Goal: Task Accomplishment & Management: Manage account settings

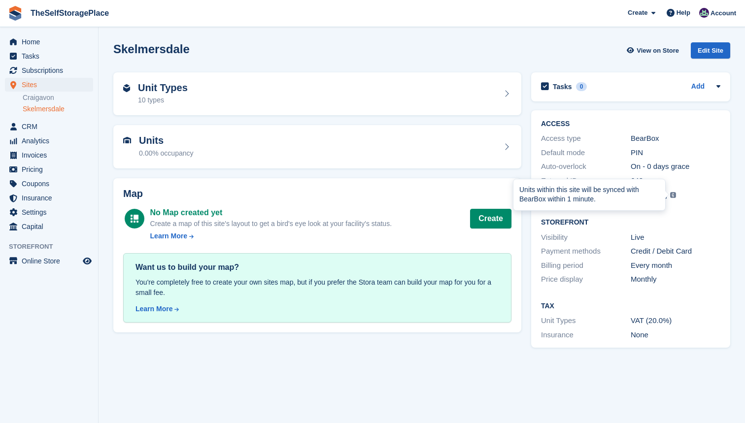
click at [672, 192] on img at bounding box center [673, 195] width 6 height 6
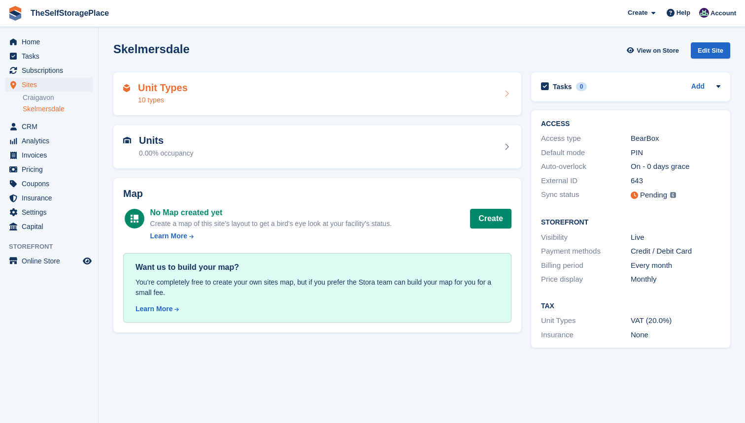
click at [242, 102] on div "Unit Types 10 types" at bounding box center [317, 94] width 388 height 24
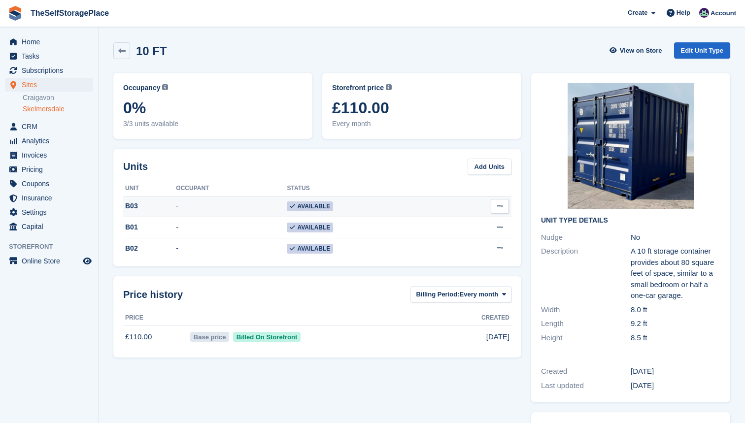
click at [366, 205] on td "Available" at bounding box center [364, 206] width 155 height 21
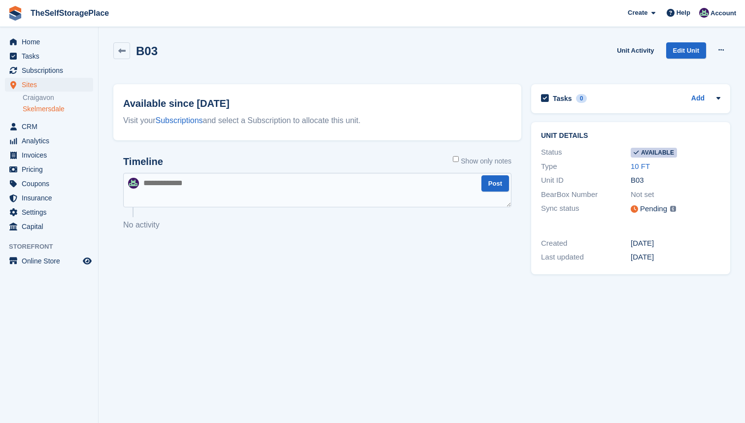
click at [652, 208] on div "Pending" at bounding box center [653, 208] width 27 height 11
click at [673, 207] on img at bounding box center [673, 209] width 6 height 6
click at [690, 52] on link "Edit Unit" at bounding box center [686, 50] width 40 height 16
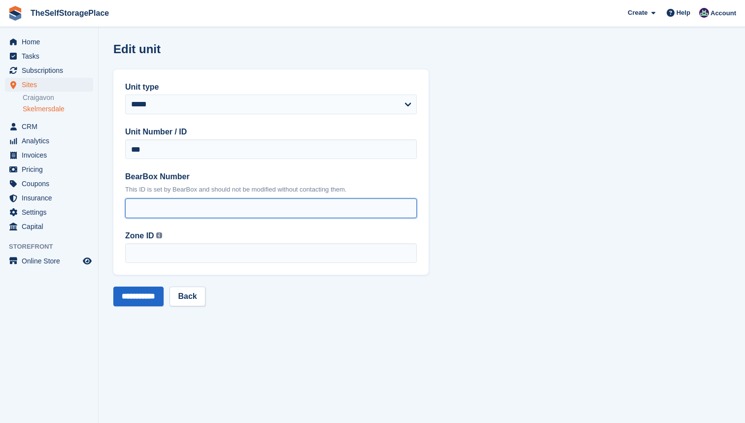
click at [260, 205] on input "BearBox Number" at bounding box center [271, 209] width 292 height 20
type input "*"
type input "***"
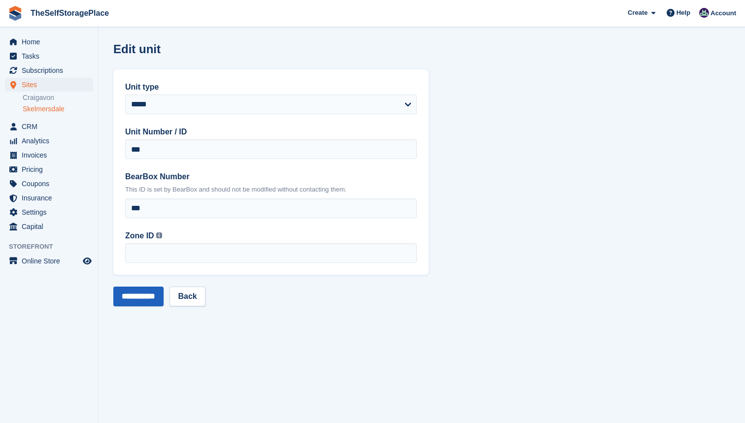
click at [158, 293] on input "**********" at bounding box center [138, 297] width 50 height 20
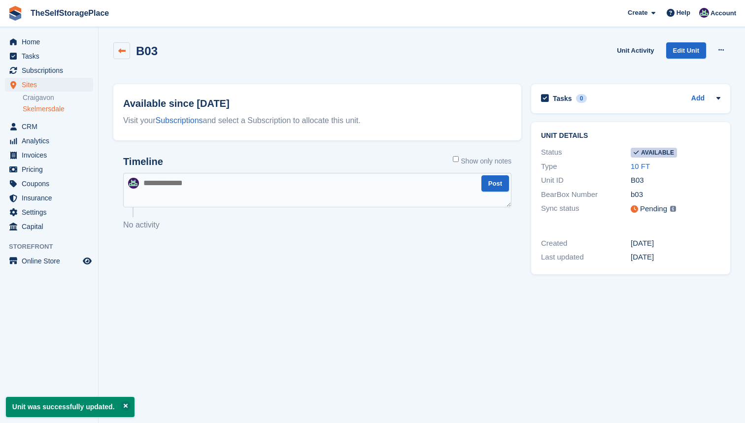
click at [121, 50] on icon at bounding box center [121, 50] width 7 height 7
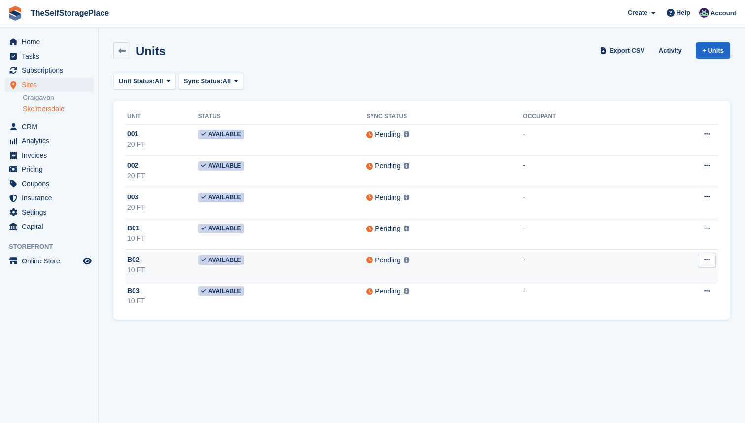
click at [421, 255] on div "Pending This unit will be synced with BearBox within 1 minute Learn more →" at bounding box center [444, 260] width 157 height 11
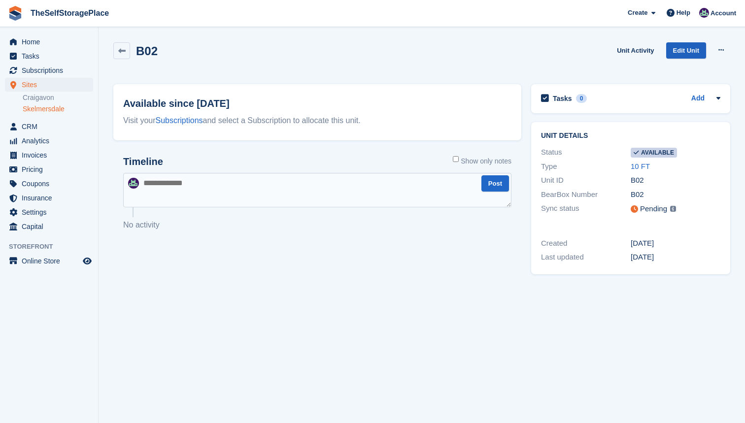
click at [683, 47] on link "Edit Unit" at bounding box center [686, 50] width 40 height 16
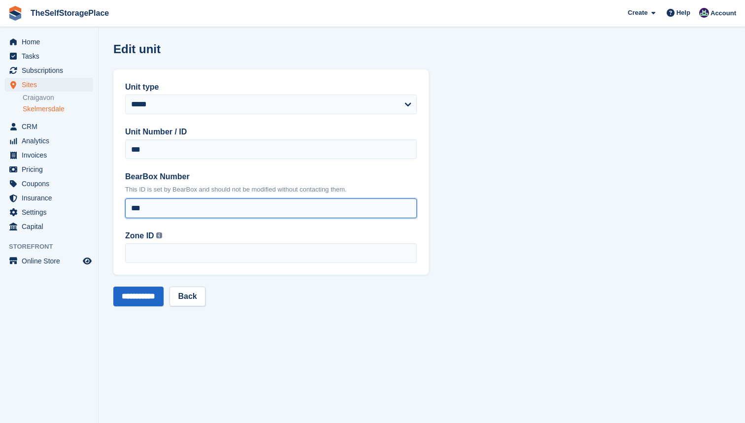
click at [182, 214] on input "***" at bounding box center [271, 209] width 292 height 20
type input "***"
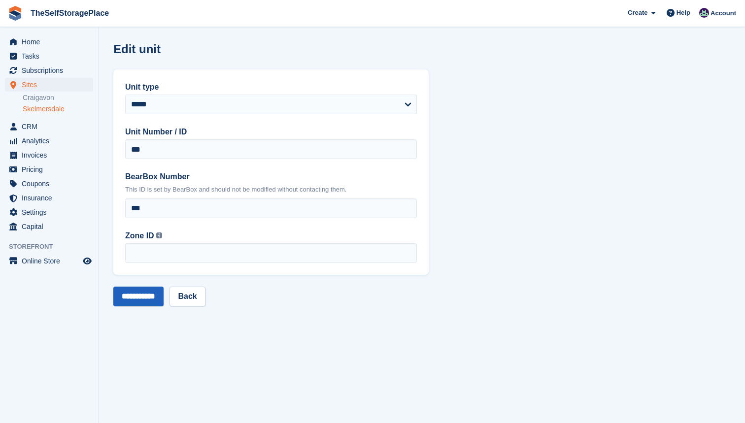
click at [157, 293] on input "**********" at bounding box center [138, 297] width 50 height 20
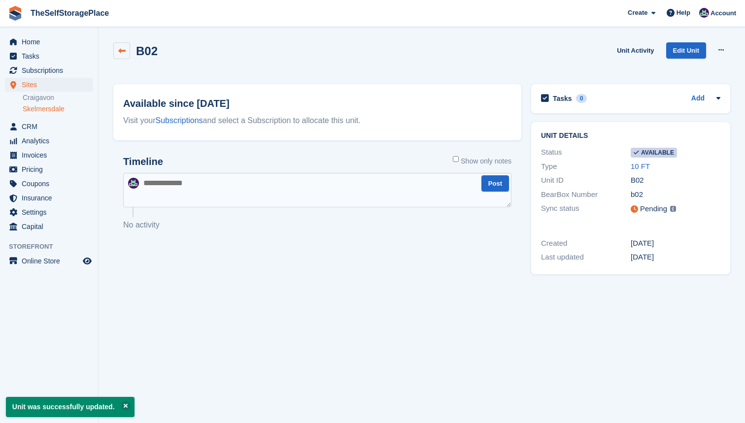
click at [115, 52] on link at bounding box center [121, 50] width 17 height 17
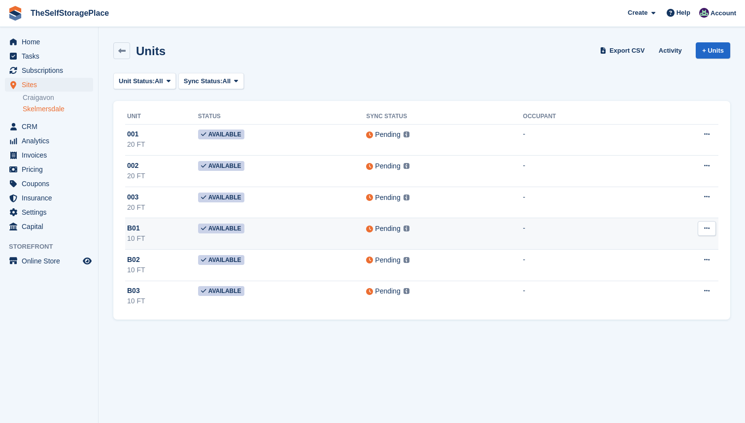
click at [185, 229] on div "B01" at bounding box center [162, 228] width 71 height 10
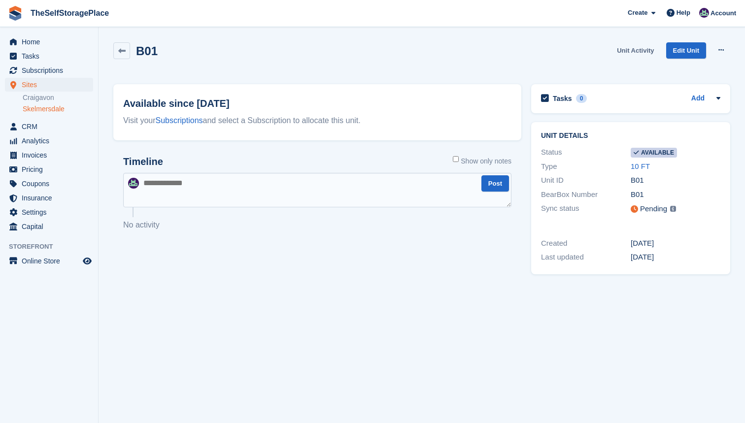
click at [647, 51] on link "Unit Activity" at bounding box center [635, 50] width 45 height 16
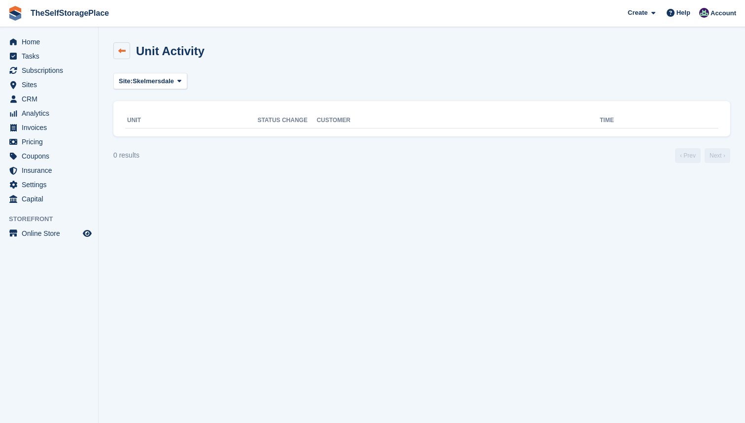
click at [121, 53] on icon at bounding box center [121, 50] width 7 height 7
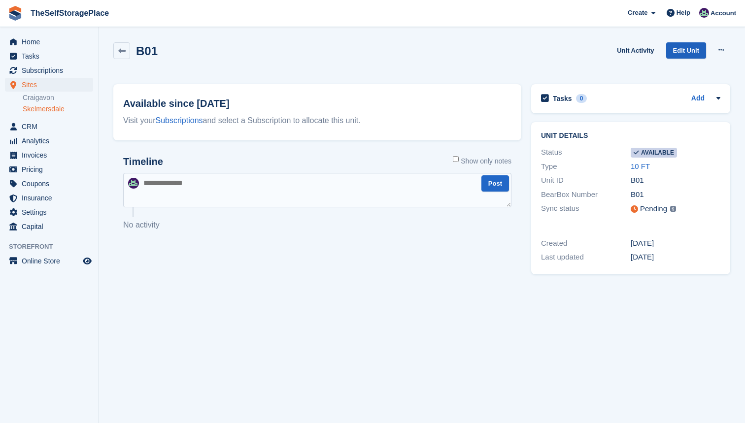
click at [679, 53] on link "Edit Unit" at bounding box center [686, 50] width 40 height 16
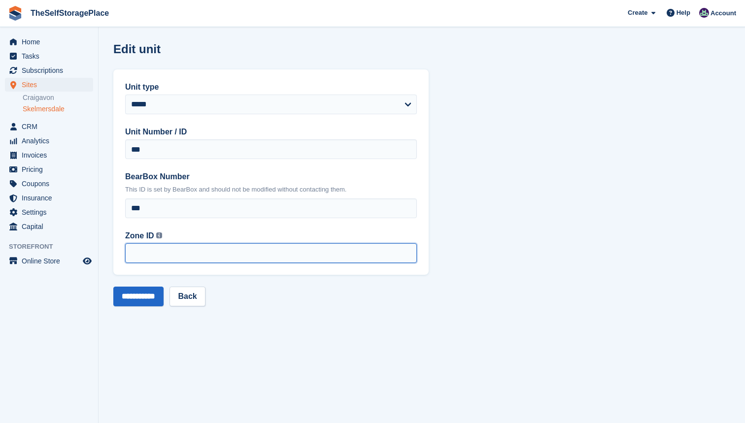
click at [405, 254] on input "**" at bounding box center [271, 253] width 292 height 20
click at [406, 251] on input "*" at bounding box center [271, 253] width 292 height 20
click at [347, 259] on input "*" at bounding box center [271, 253] width 292 height 20
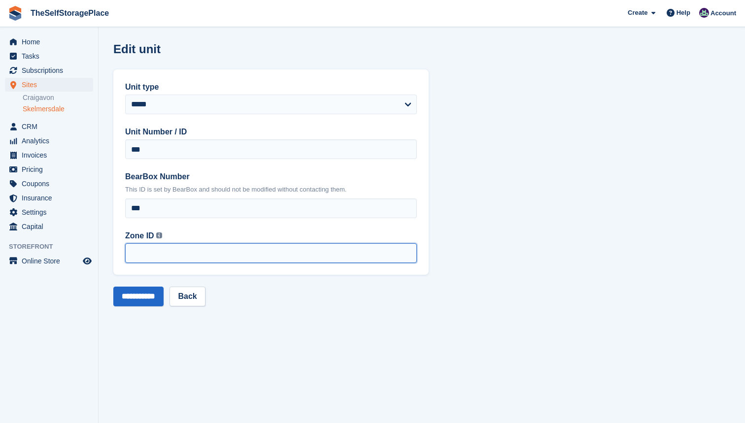
click at [347, 259] on input "*" at bounding box center [271, 253] width 292 height 20
type input "*"
click at [407, 252] on input "*" at bounding box center [271, 253] width 292 height 20
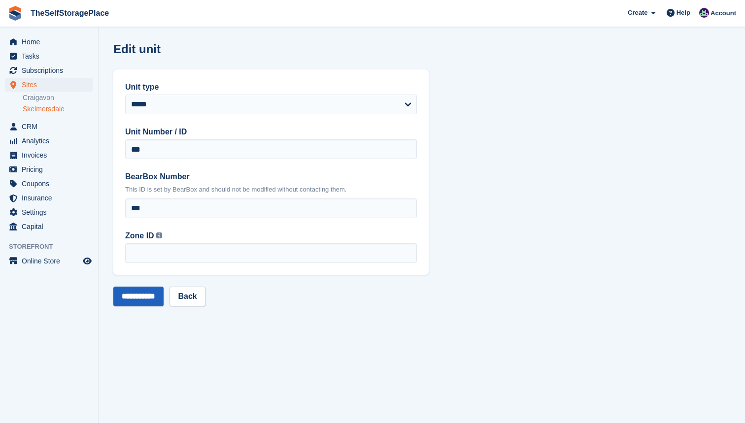
click at [123, 293] on input "**********" at bounding box center [138, 297] width 50 height 20
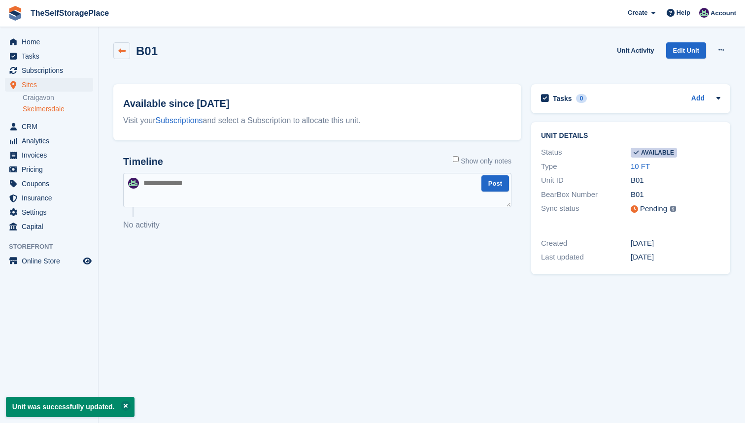
click at [125, 52] on link at bounding box center [121, 50] width 17 height 17
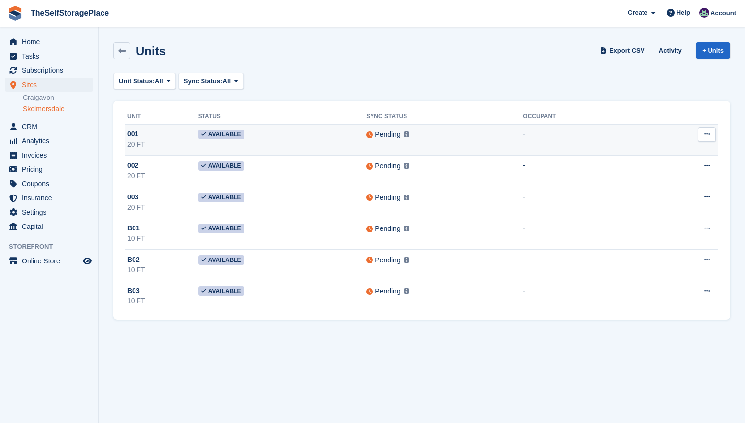
click at [274, 133] on td "Available" at bounding box center [282, 140] width 168 height 32
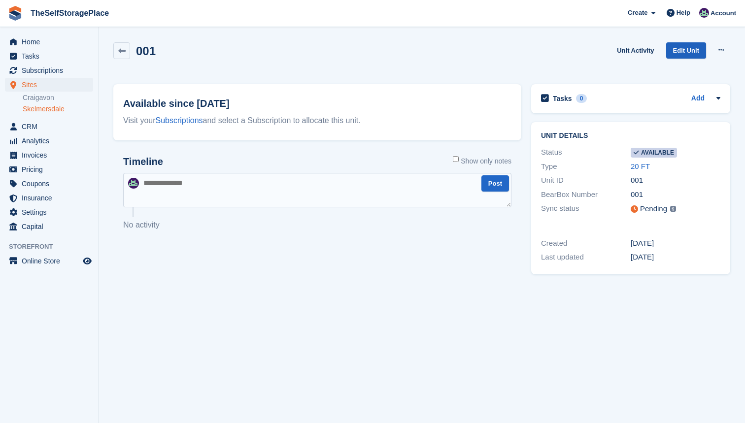
click at [696, 52] on link "Edit Unit" at bounding box center [686, 50] width 40 height 16
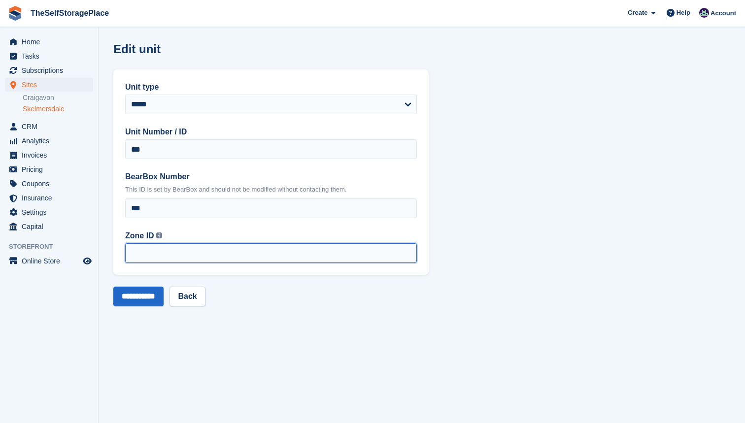
click at [170, 246] on input "Zone ID This is the Zone ID from BearBox. You can find this ID in your BearBox …" at bounding box center [271, 253] width 292 height 20
type input "*"
click at [405, 250] on input "*" at bounding box center [271, 253] width 292 height 20
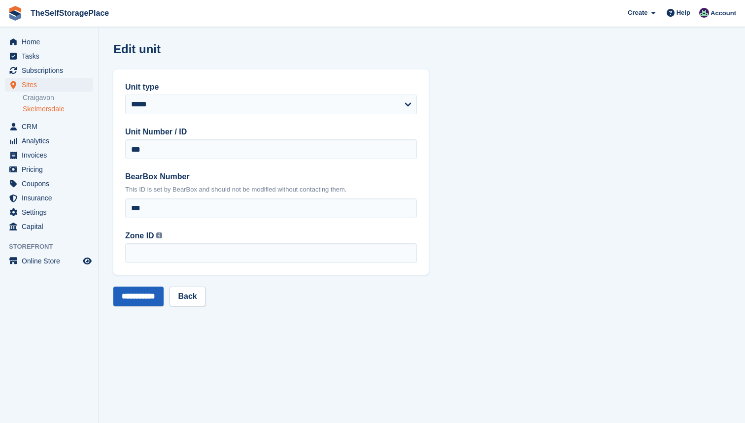
click at [154, 295] on input "**********" at bounding box center [138, 297] width 50 height 20
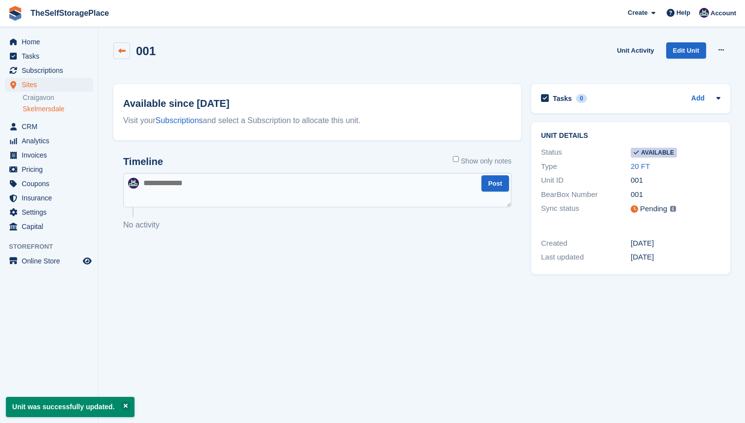
click at [124, 48] on icon at bounding box center [121, 50] width 7 height 7
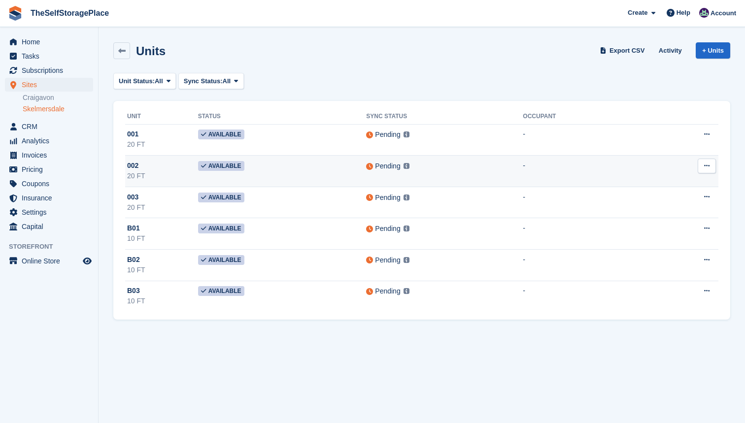
click at [145, 167] on div "002" at bounding box center [162, 166] width 71 height 10
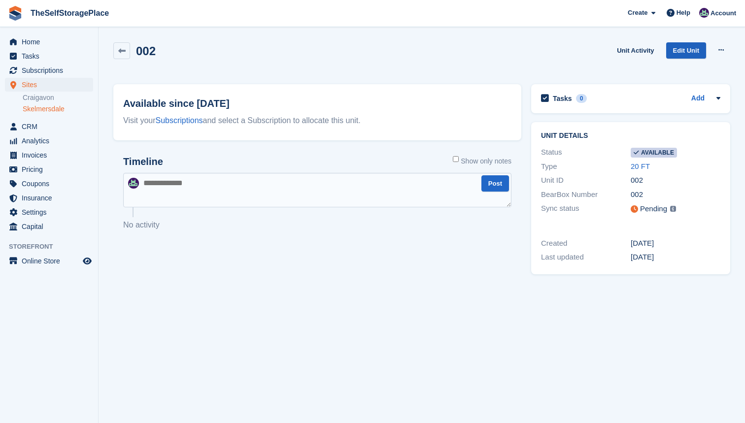
click at [689, 54] on link "Edit Unit" at bounding box center [686, 50] width 40 height 16
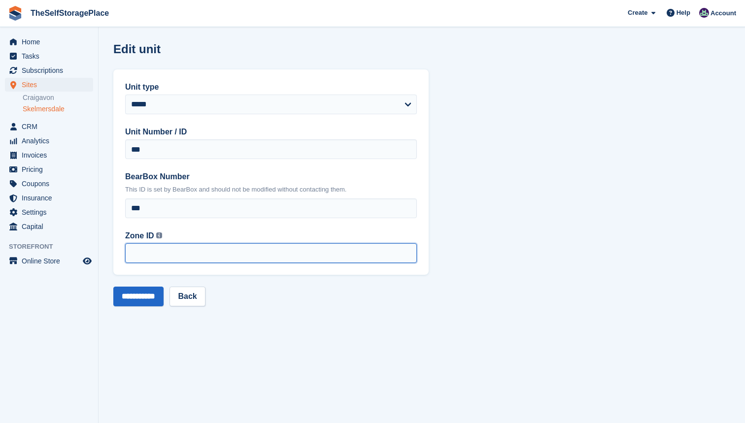
click at [233, 247] on input "Zone ID This is the Zone ID from BearBox. You can find this ID in your BearBox …" at bounding box center [271, 253] width 292 height 20
type input "*"
click at [405, 250] on input "*" at bounding box center [271, 253] width 292 height 20
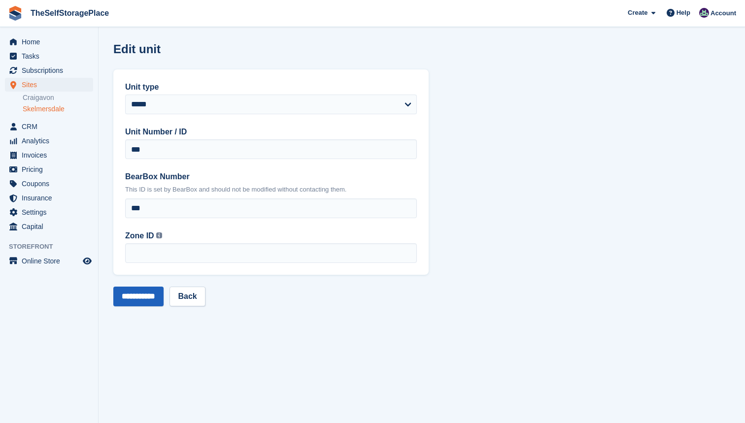
click at [133, 297] on input "**********" at bounding box center [138, 297] width 50 height 20
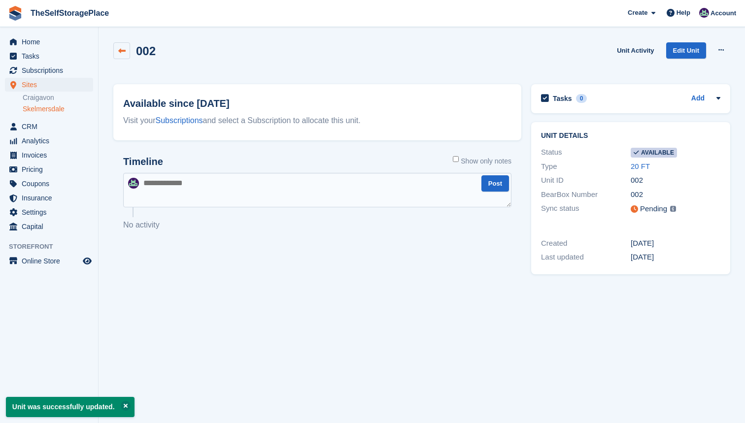
click at [123, 55] on link at bounding box center [121, 50] width 17 height 17
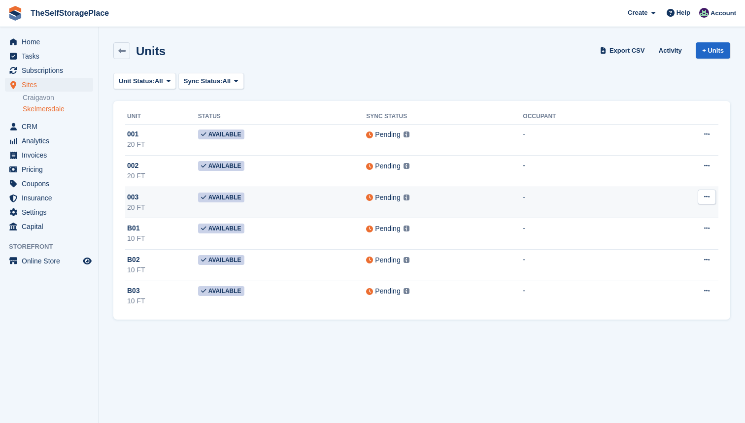
click at [151, 208] on div "20 FT" at bounding box center [162, 207] width 71 height 10
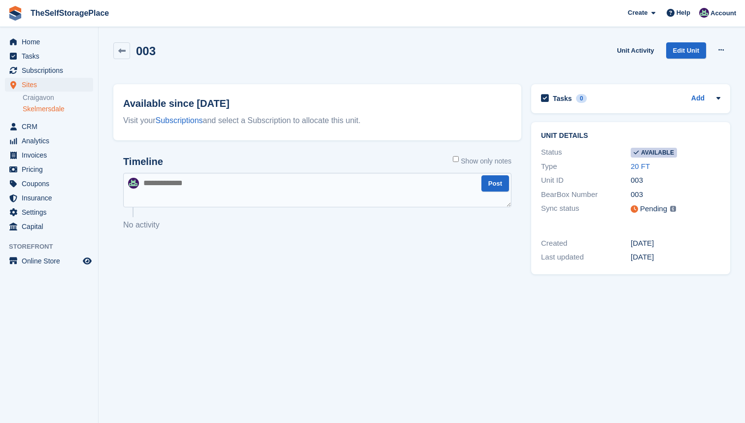
click at [706, 38] on div "003 Unit Activity Edit Unit Make unavailable Delete unit" at bounding box center [421, 58] width 627 height 42
click at [684, 58] on link "Edit Unit" at bounding box center [686, 50] width 40 height 16
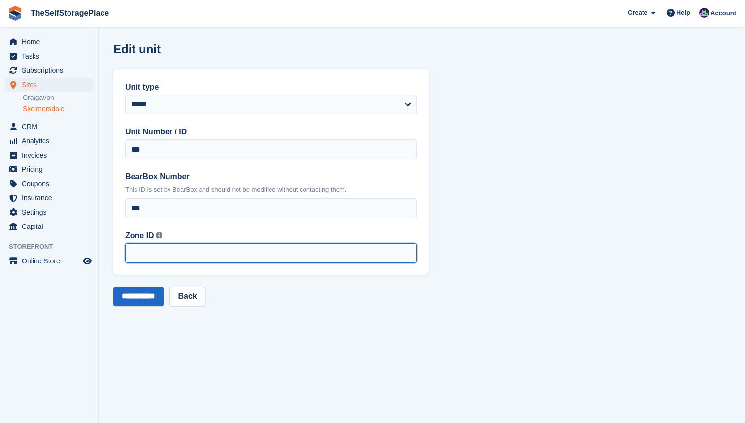
type input "*"
click at [407, 251] on input "*" at bounding box center [271, 253] width 292 height 20
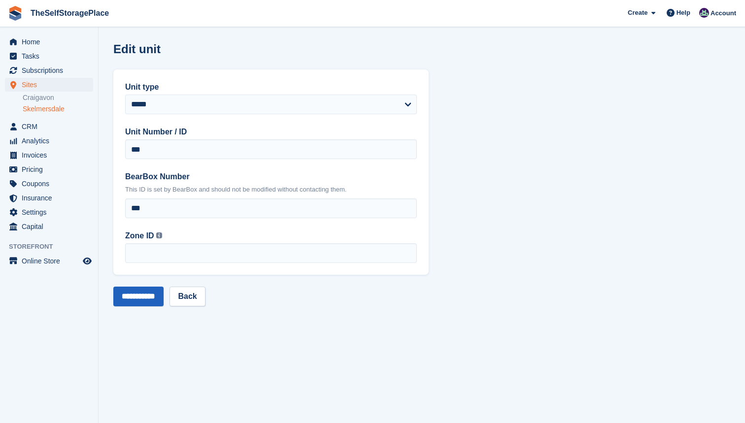
click at [138, 296] on input "**********" at bounding box center [138, 297] width 50 height 20
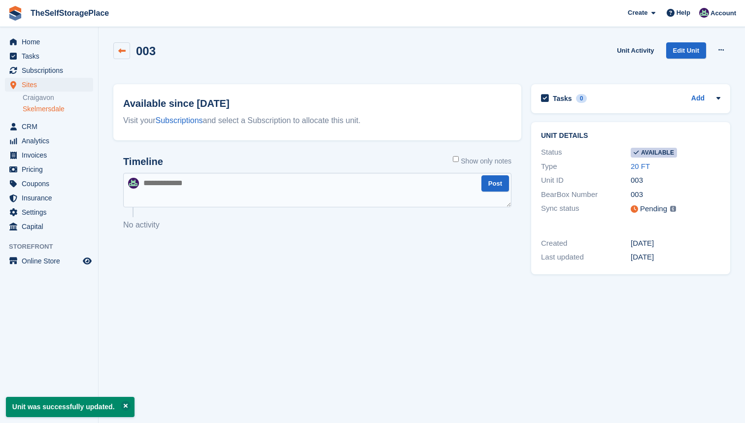
click at [122, 49] on icon at bounding box center [121, 50] width 7 height 7
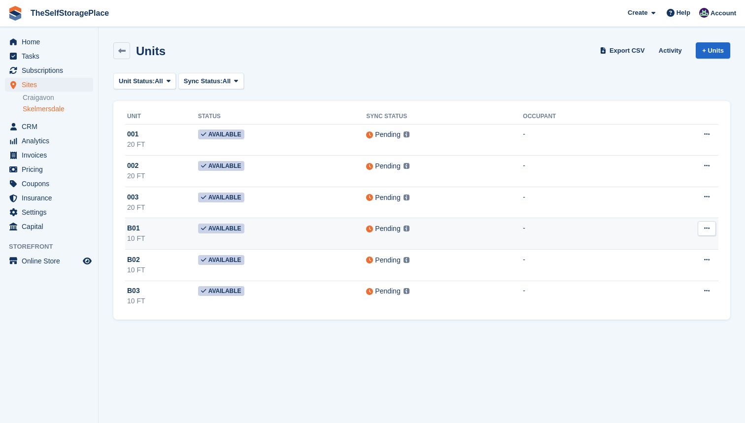
click at [176, 228] on div "B01" at bounding box center [162, 228] width 71 height 10
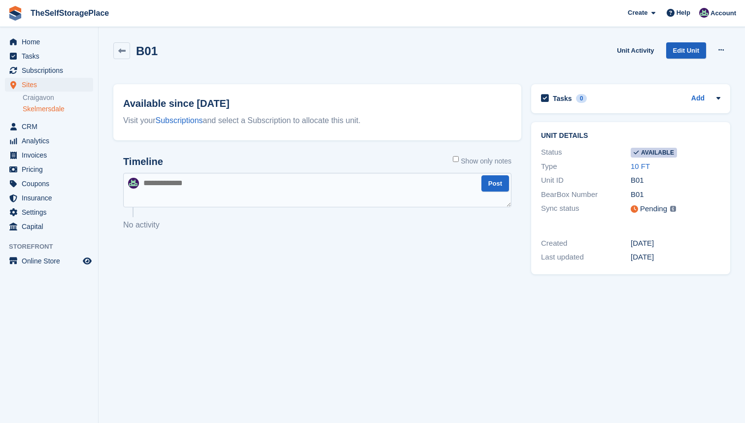
click at [694, 52] on link "Edit Unit" at bounding box center [686, 50] width 40 height 16
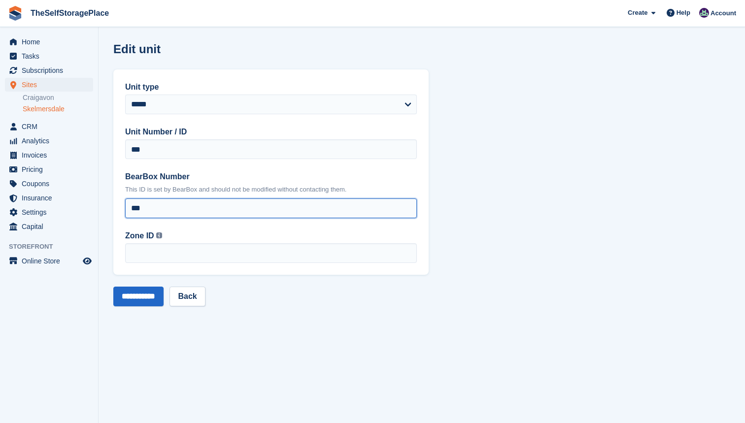
click at [135, 208] on input "***" at bounding box center [271, 209] width 292 height 20
type input "***"
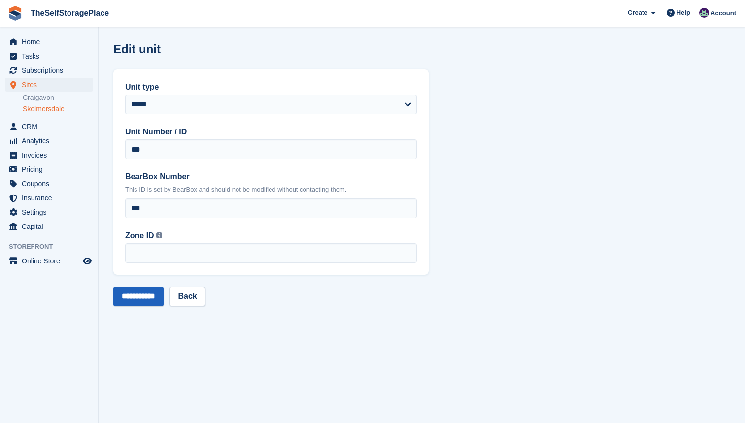
click at [158, 295] on input "**********" at bounding box center [138, 297] width 50 height 20
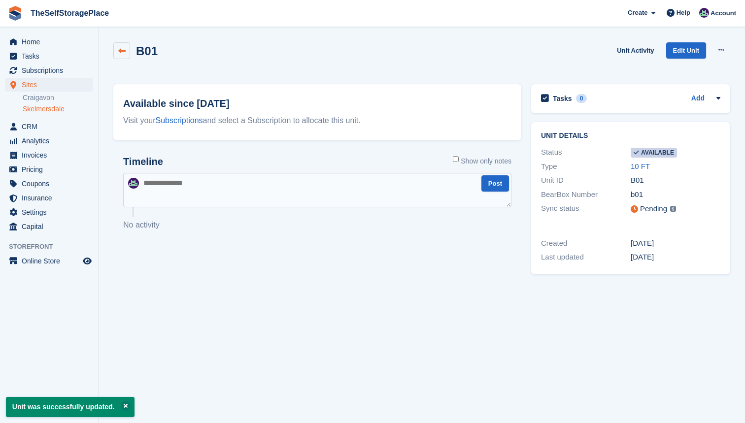
click at [122, 54] on icon at bounding box center [121, 50] width 7 height 7
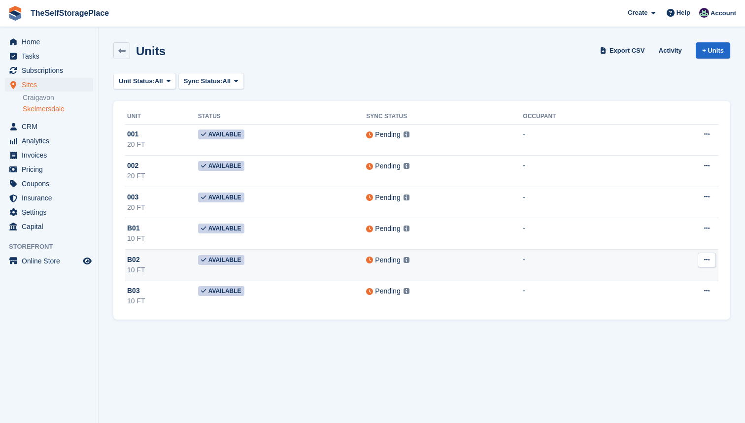
click at [177, 272] on div "10 FT" at bounding box center [162, 270] width 71 height 10
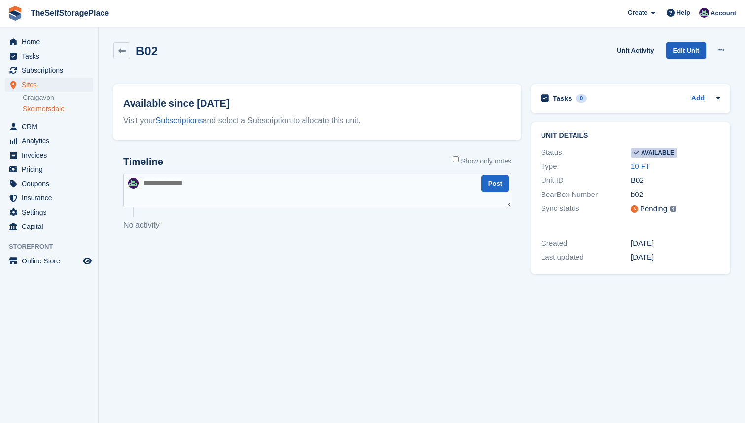
click at [681, 46] on link "Edit Unit" at bounding box center [686, 50] width 40 height 16
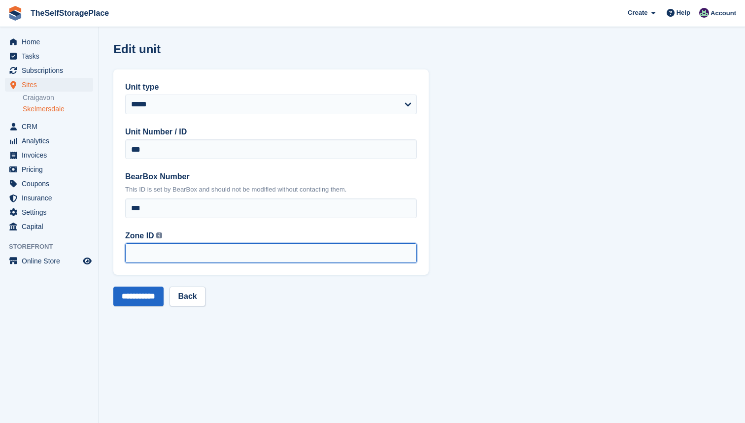
type input "*"
click at [404, 249] on input "*" at bounding box center [271, 253] width 292 height 20
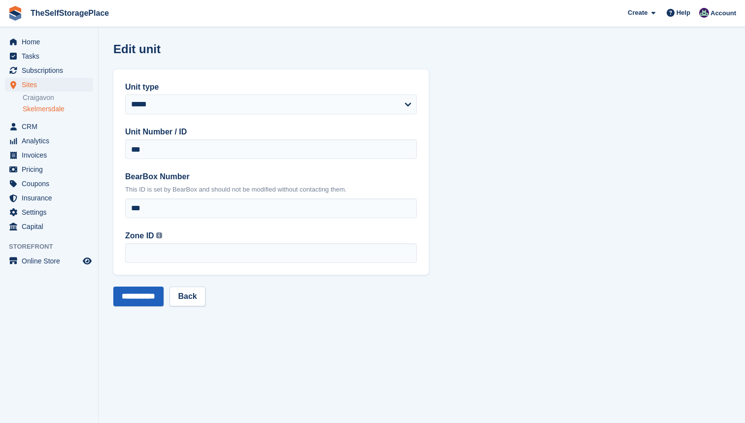
click at [140, 292] on input "**********" at bounding box center [138, 297] width 50 height 20
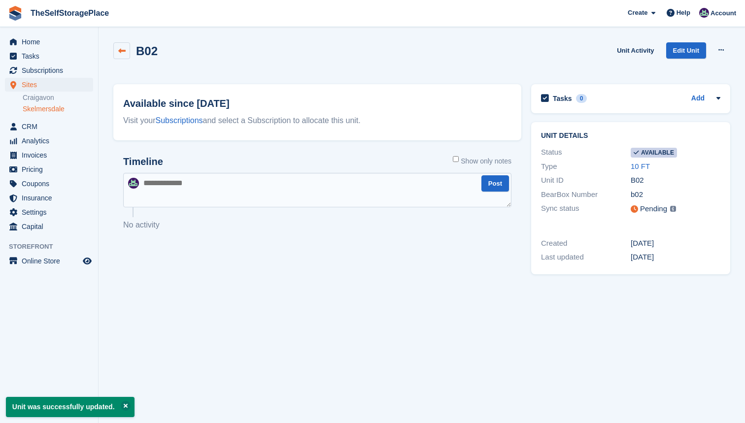
click at [118, 48] on icon at bounding box center [121, 50] width 7 height 7
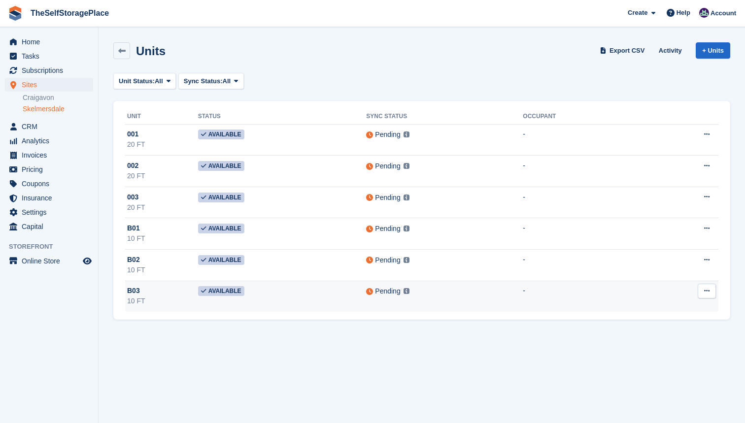
click at [176, 286] on div "B03" at bounding box center [162, 291] width 71 height 10
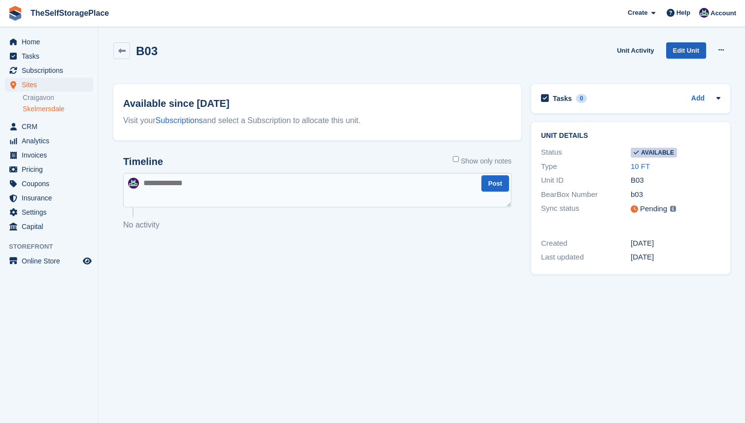
click at [693, 43] on link "Edit Unit" at bounding box center [686, 50] width 40 height 16
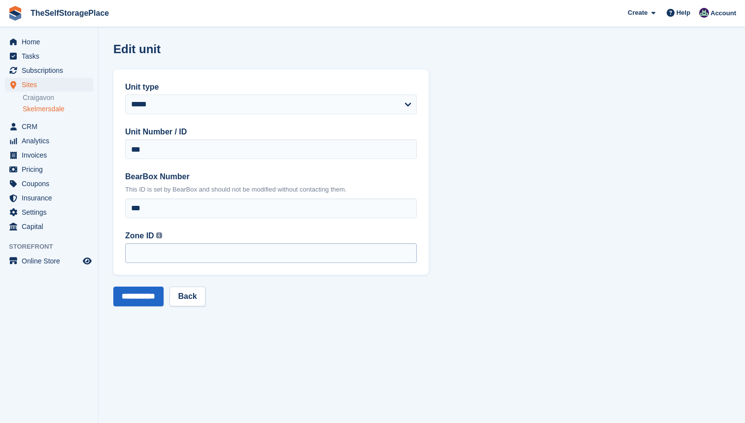
type input "*"
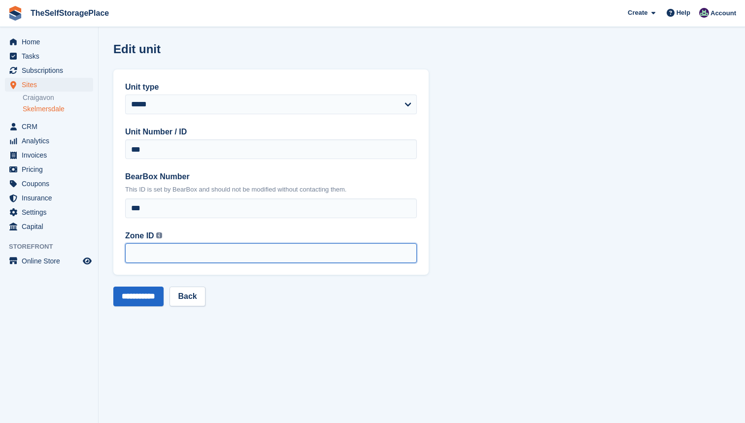
click at [410, 249] on input "*" at bounding box center [271, 253] width 292 height 20
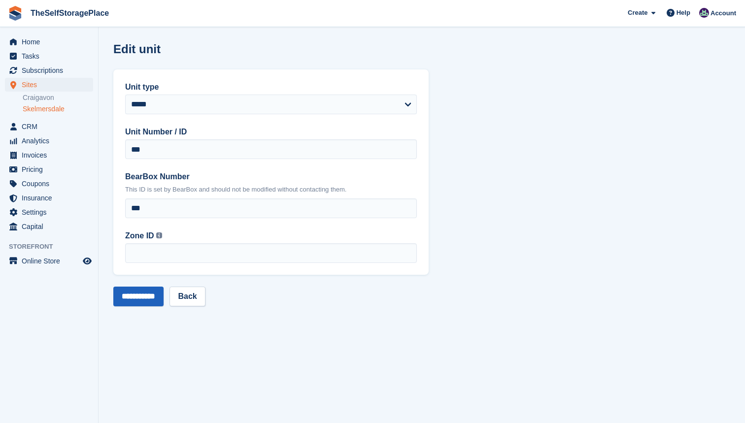
click at [152, 297] on input "**********" at bounding box center [138, 297] width 50 height 20
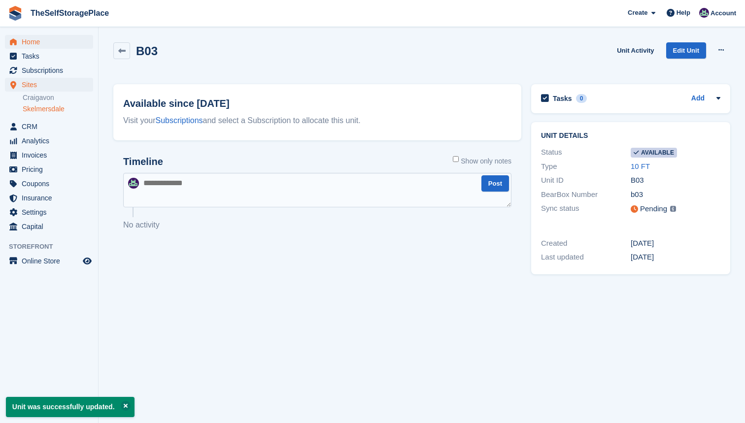
click at [40, 39] on span "Home" at bounding box center [51, 42] width 59 height 14
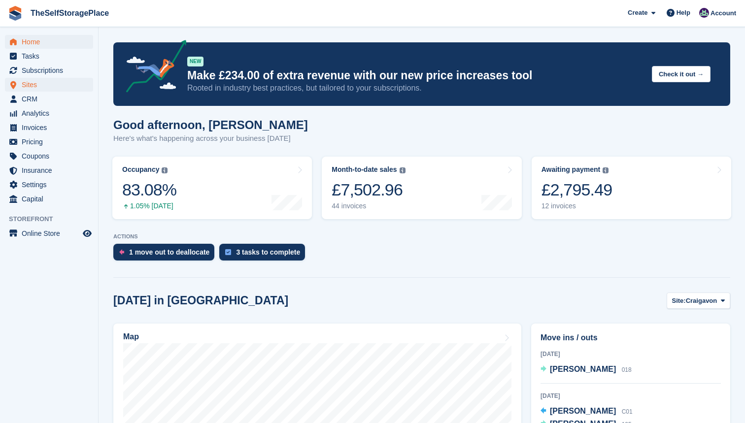
click at [36, 81] on span "Sites" at bounding box center [51, 85] width 59 height 14
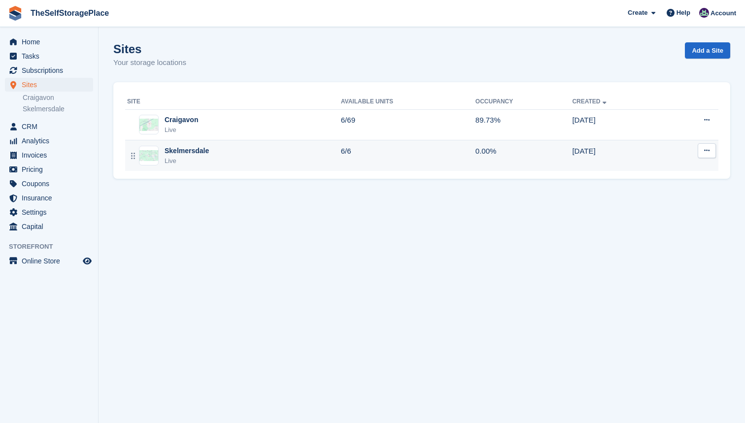
click at [264, 153] on div "Skelmersdale Live" at bounding box center [234, 156] width 214 height 20
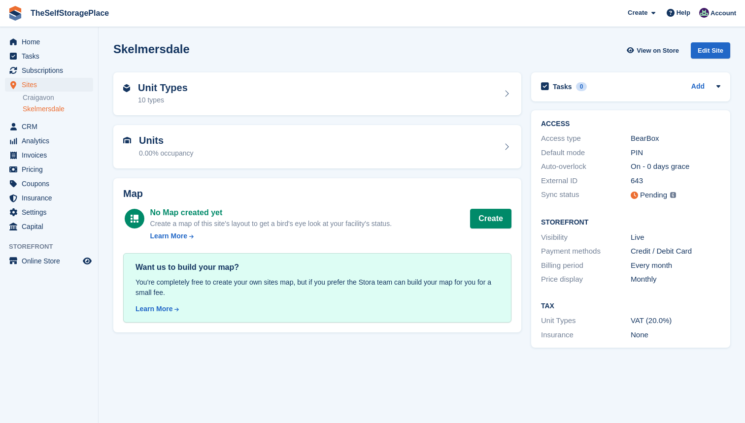
click at [48, 107] on link "Skelmersdale" at bounding box center [58, 108] width 70 height 9
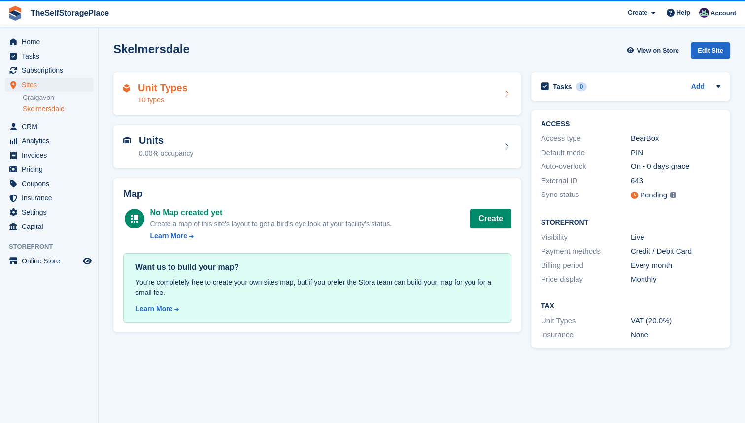
click at [186, 103] on div "10 types" at bounding box center [163, 100] width 50 height 10
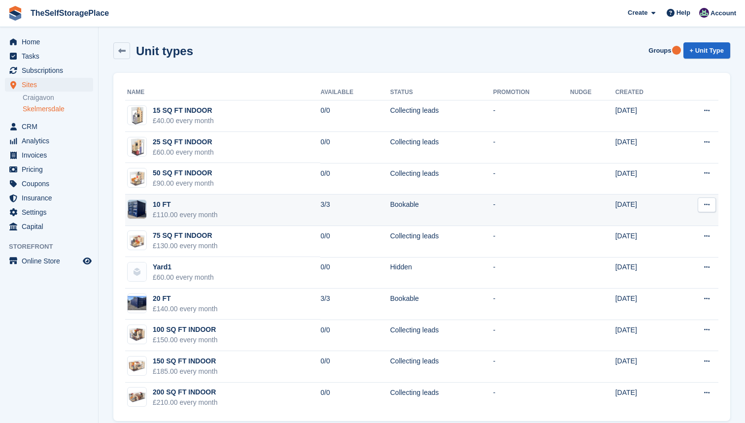
click at [206, 204] on div "10 FT" at bounding box center [185, 205] width 65 height 10
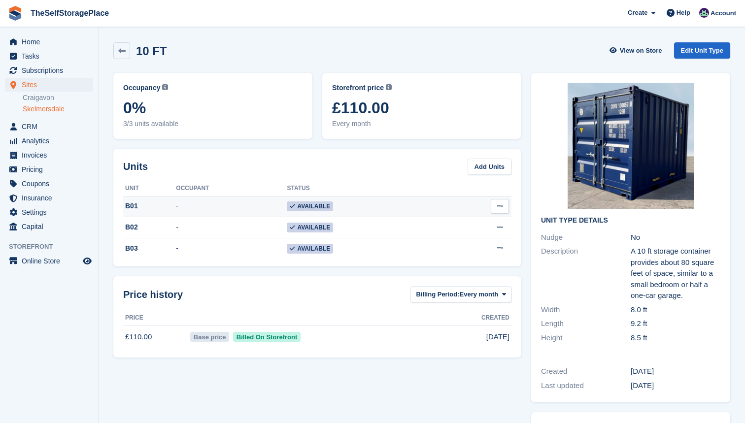
click at [226, 207] on td "-" at bounding box center [231, 206] width 111 height 21
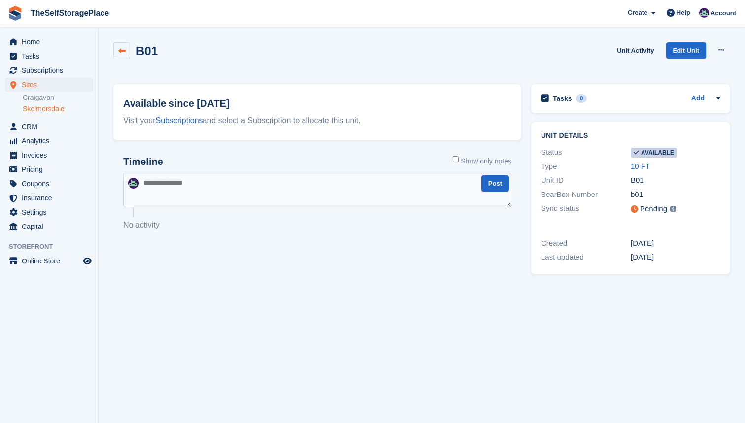
click at [122, 49] on icon at bounding box center [121, 50] width 7 height 7
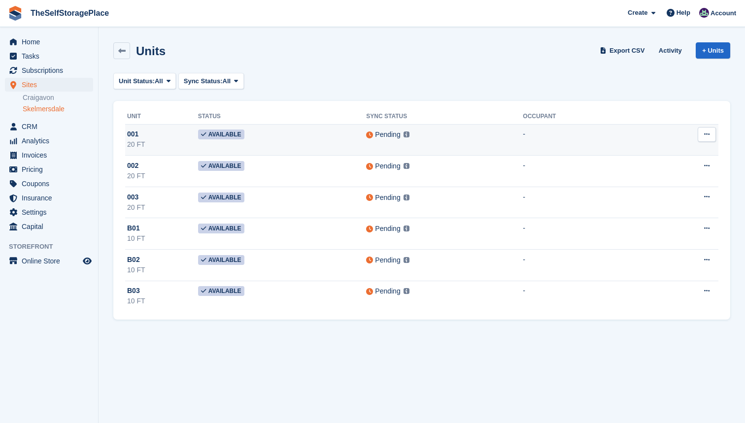
click at [703, 129] on button at bounding box center [707, 134] width 18 height 15
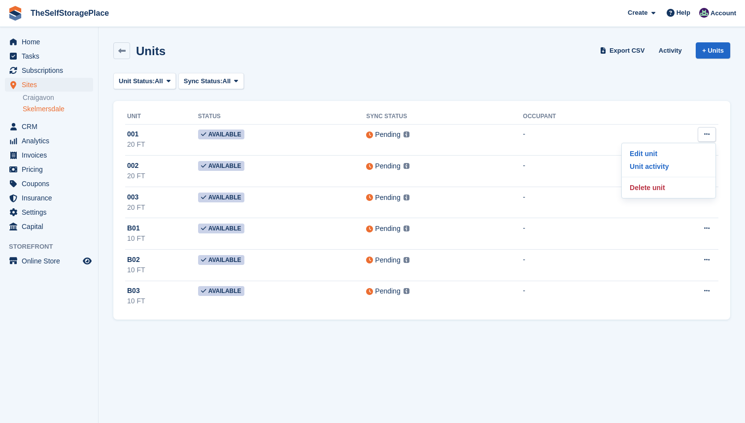
click at [703, 111] on th at bounding box center [680, 117] width 75 height 16
click at [231, 82] on span "All" at bounding box center [227, 81] width 8 height 10
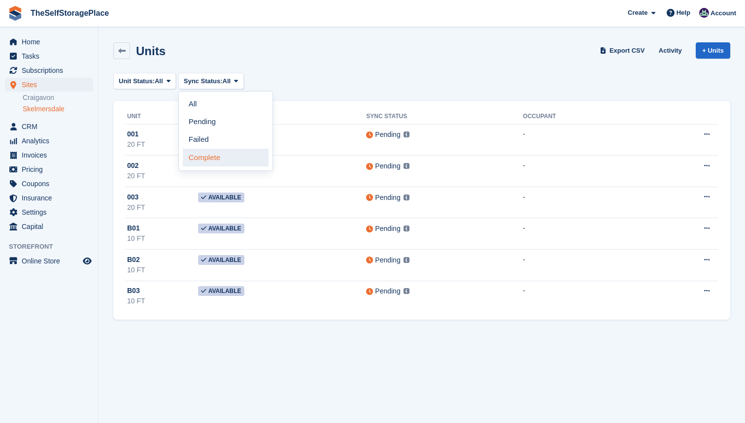
click at [219, 158] on link "Complete" at bounding box center [226, 158] width 86 height 18
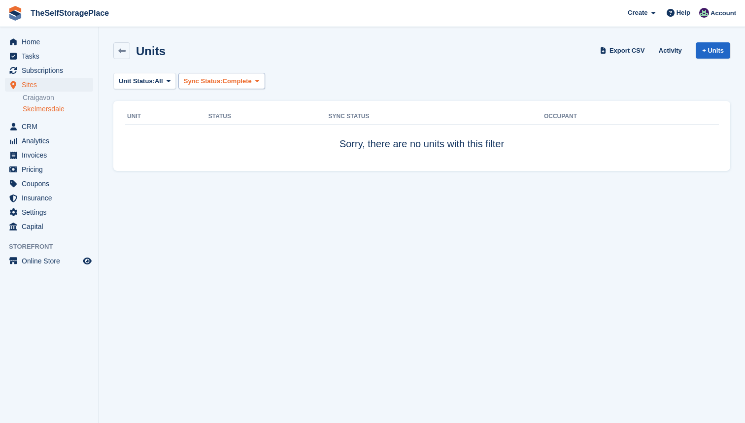
click at [261, 80] on button "Sync Status: Complete" at bounding box center [221, 81] width 87 height 16
click at [237, 132] on link "Failed" at bounding box center [226, 140] width 86 height 18
click at [248, 83] on icon at bounding box center [246, 81] width 4 height 6
click at [230, 102] on link "All" at bounding box center [226, 105] width 86 height 18
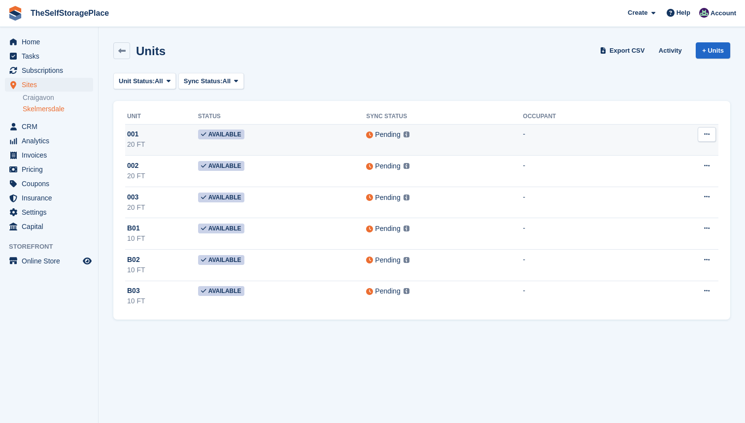
click at [303, 137] on td "Available" at bounding box center [282, 140] width 168 height 32
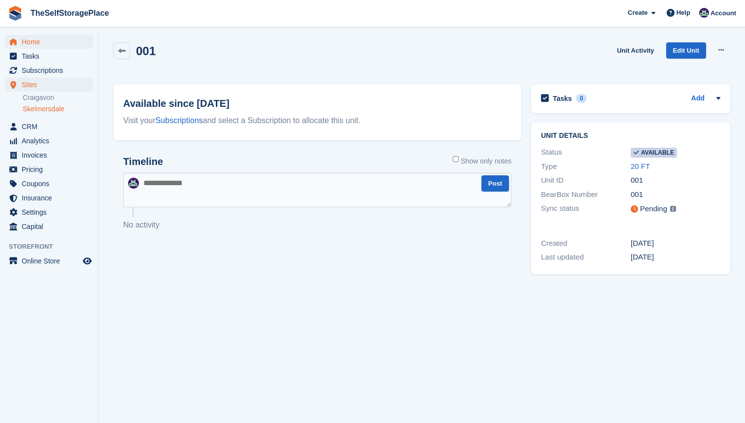
click at [39, 46] on span "Home" at bounding box center [51, 42] width 59 height 14
